Goal: Task Accomplishment & Management: Complete application form

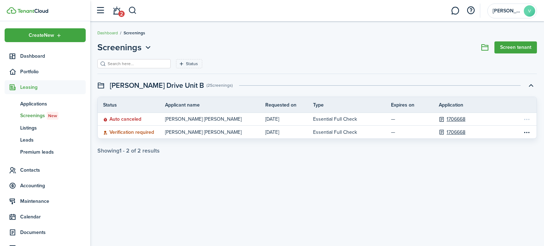
click at [42, 115] on span "Screenings New" at bounding box center [52, 116] width 65 height 8
click at [35, 174] on span "Contacts" at bounding box center [45, 170] width 81 height 14
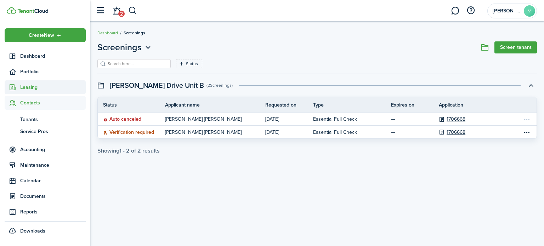
click at [50, 90] on span "Leasing" at bounding box center [52, 87] width 65 height 7
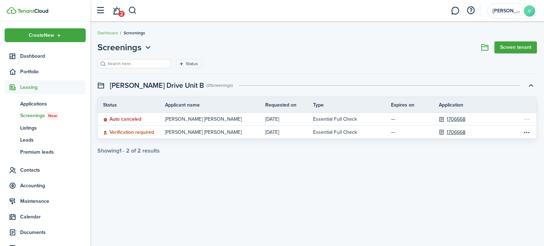
click at [46, 118] on span "Screenings New" at bounding box center [52, 116] width 65 height 8
click at [46, 117] on span "Screenings New" at bounding box center [52, 116] width 65 height 8
click at [40, 101] on span "Applications" at bounding box center [52, 103] width 65 height 7
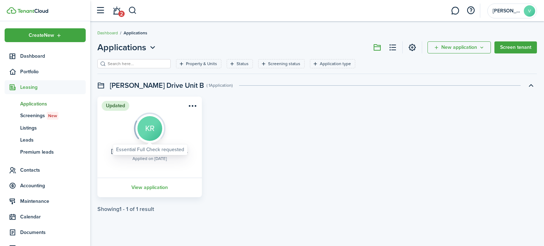
click at [151, 131] on img at bounding box center [150, 126] width 32 height 27
click at [145, 185] on link "View application" at bounding box center [149, 187] width 107 height 19
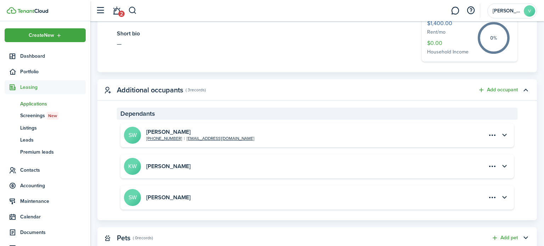
scroll to position [265, 0]
